Goal: Use online tool/utility: Utilize a website feature to perform a specific function

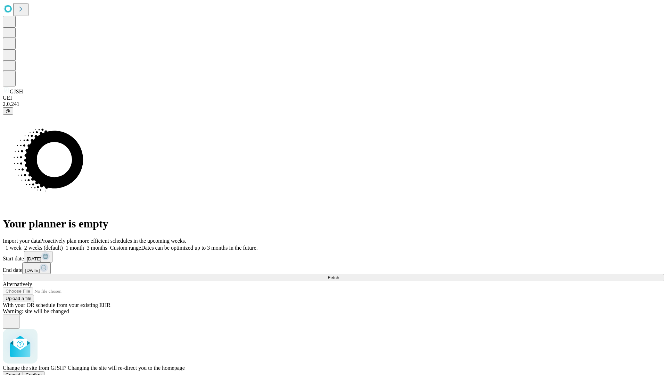
click at [42, 372] on span "Confirm" at bounding box center [34, 374] width 16 height 5
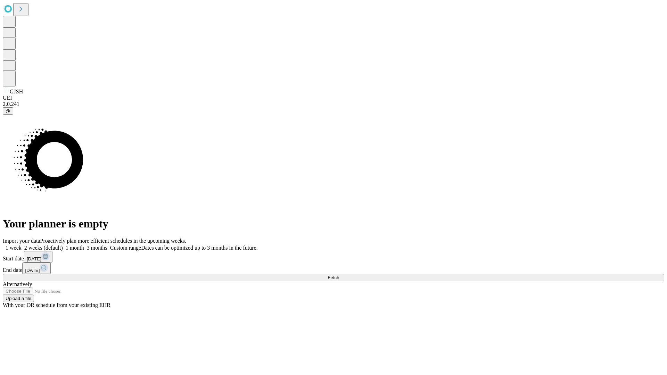
click at [84, 245] on label "1 month" at bounding box center [73, 248] width 21 height 6
click at [339, 275] on span "Fetch" at bounding box center [333, 277] width 11 height 5
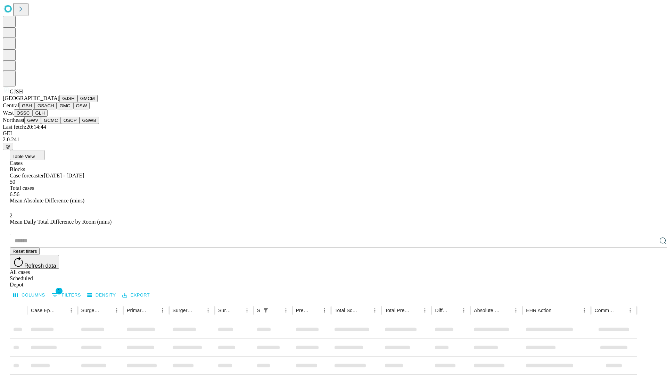
click at [77, 102] on button "GMCM" at bounding box center [87, 98] width 20 height 7
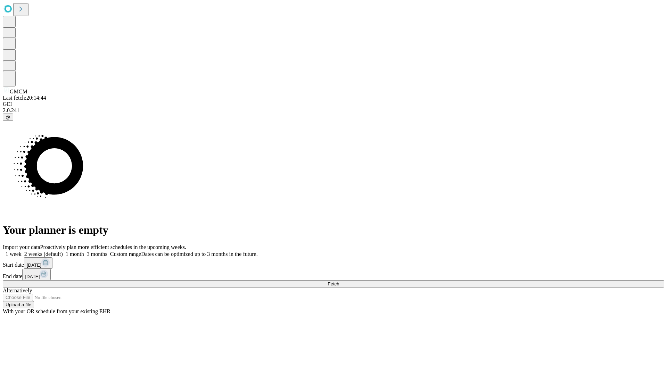
click at [84, 251] on label "1 month" at bounding box center [73, 254] width 21 height 6
click at [339, 281] on span "Fetch" at bounding box center [333, 283] width 11 height 5
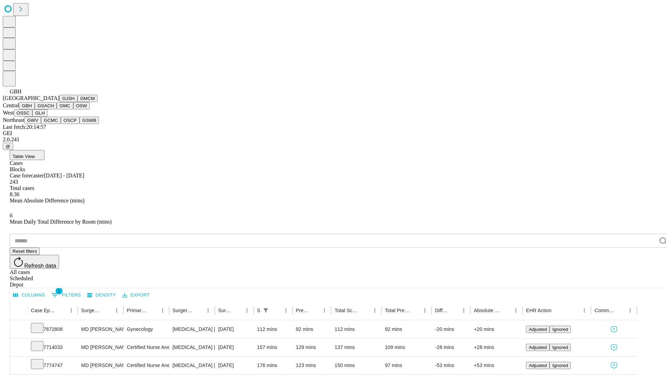
click at [54, 109] on button "GSACH" at bounding box center [46, 105] width 22 height 7
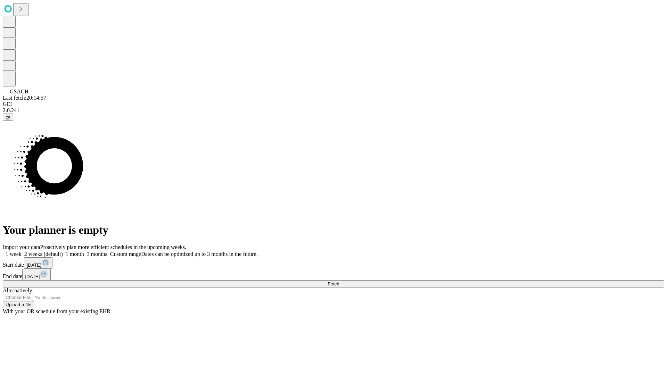
click at [84, 251] on label "1 month" at bounding box center [73, 254] width 21 height 6
click at [339, 281] on span "Fetch" at bounding box center [333, 283] width 11 height 5
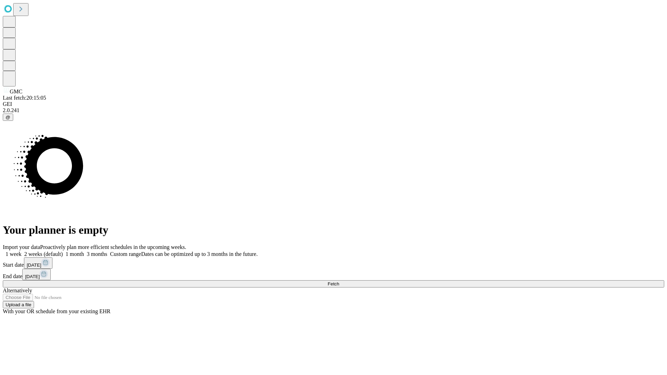
click at [84, 251] on label "1 month" at bounding box center [73, 254] width 21 height 6
click at [339, 281] on span "Fetch" at bounding box center [333, 283] width 11 height 5
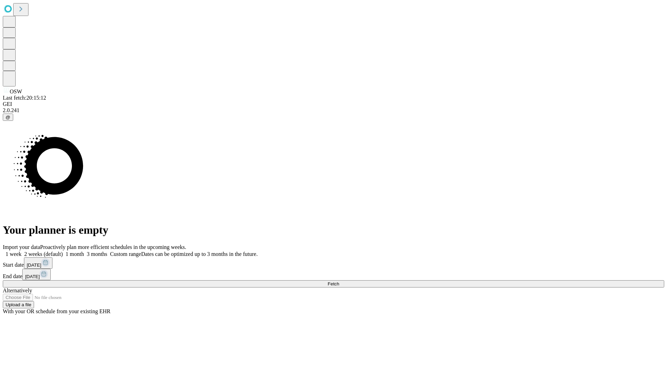
click at [84, 251] on label "1 month" at bounding box center [73, 254] width 21 height 6
click at [339, 281] on span "Fetch" at bounding box center [333, 283] width 11 height 5
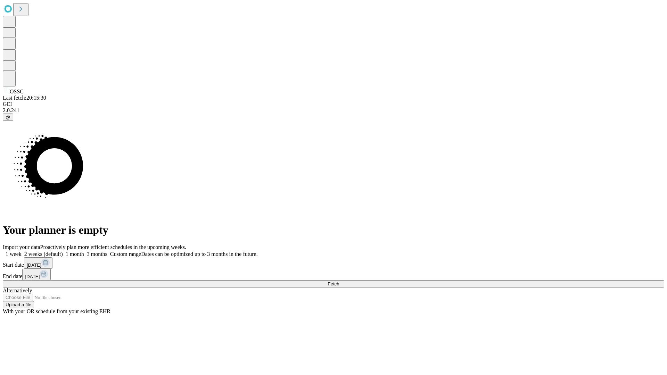
click at [84, 251] on label "1 month" at bounding box center [73, 254] width 21 height 6
click at [339, 281] on span "Fetch" at bounding box center [333, 283] width 11 height 5
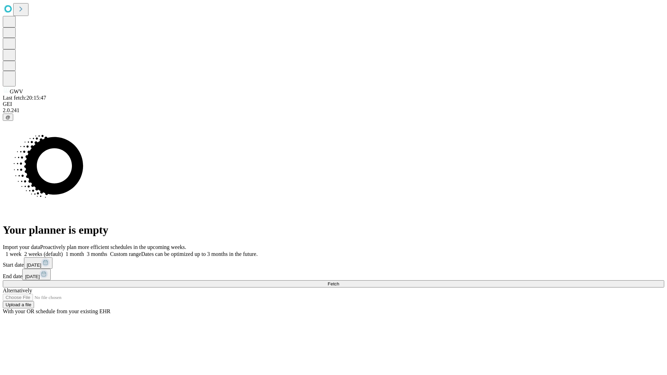
click at [84, 251] on label "1 month" at bounding box center [73, 254] width 21 height 6
click at [339, 281] on span "Fetch" at bounding box center [333, 283] width 11 height 5
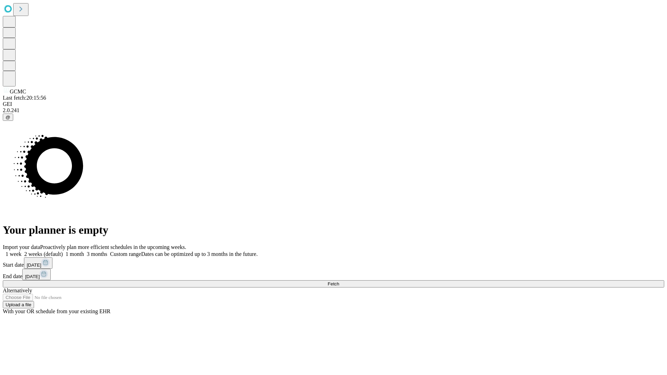
click at [84, 251] on label "1 month" at bounding box center [73, 254] width 21 height 6
click at [339, 281] on span "Fetch" at bounding box center [333, 283] width 11 height 5
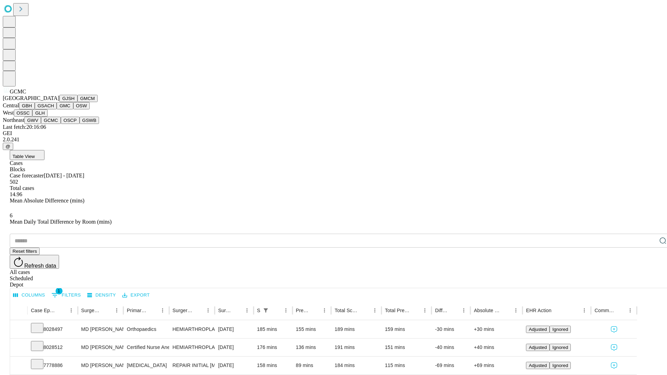
click at [61, 124] on button "OSCP" at bounding box center [70, 120] width 19 height 7
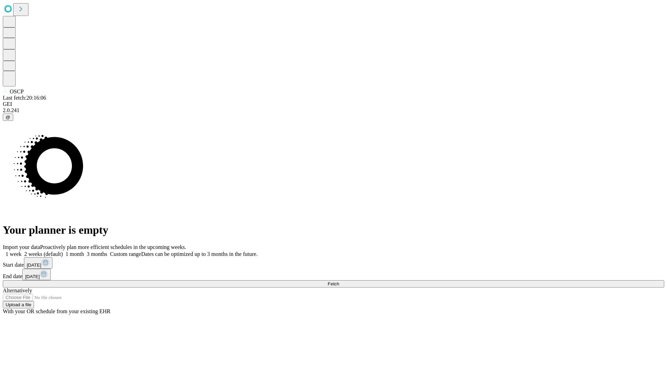
click at [84, 251] on label "1 month" at bounding box center [73, 254] width 21 height 6
click at [339, 281] on span "Fetch" at bounding box center [333, 283] width 11 height 5
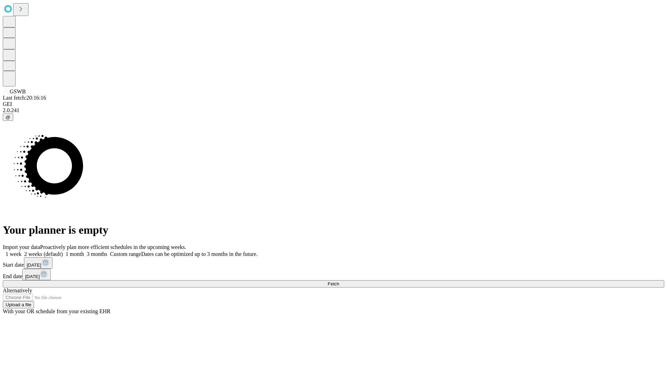
click at [84, 251] on label "1 month" at bounding box center [73, 254] width 21 height 6
click at [339, 281] on span "Fetch" at bounding box center [333, 283] width 11 height 5
